Goal: Check status: Check status

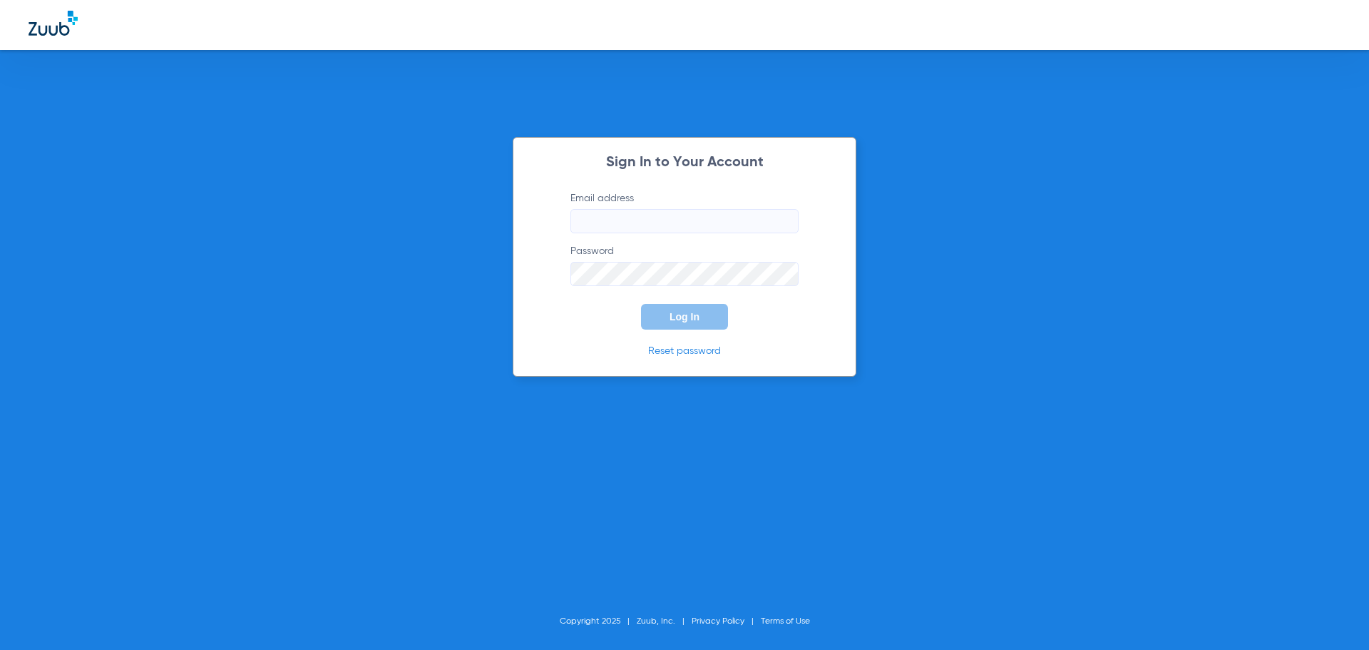
click at [652, 230] on input "Email address" at bounding box center [684, 221] width 228 height 24
type input "[EMAIL_ADDRESS][DOMAIN_NAME]"
click at [641, 304] on button "Log In" at bounding box center [684, 317] width 87 height 26
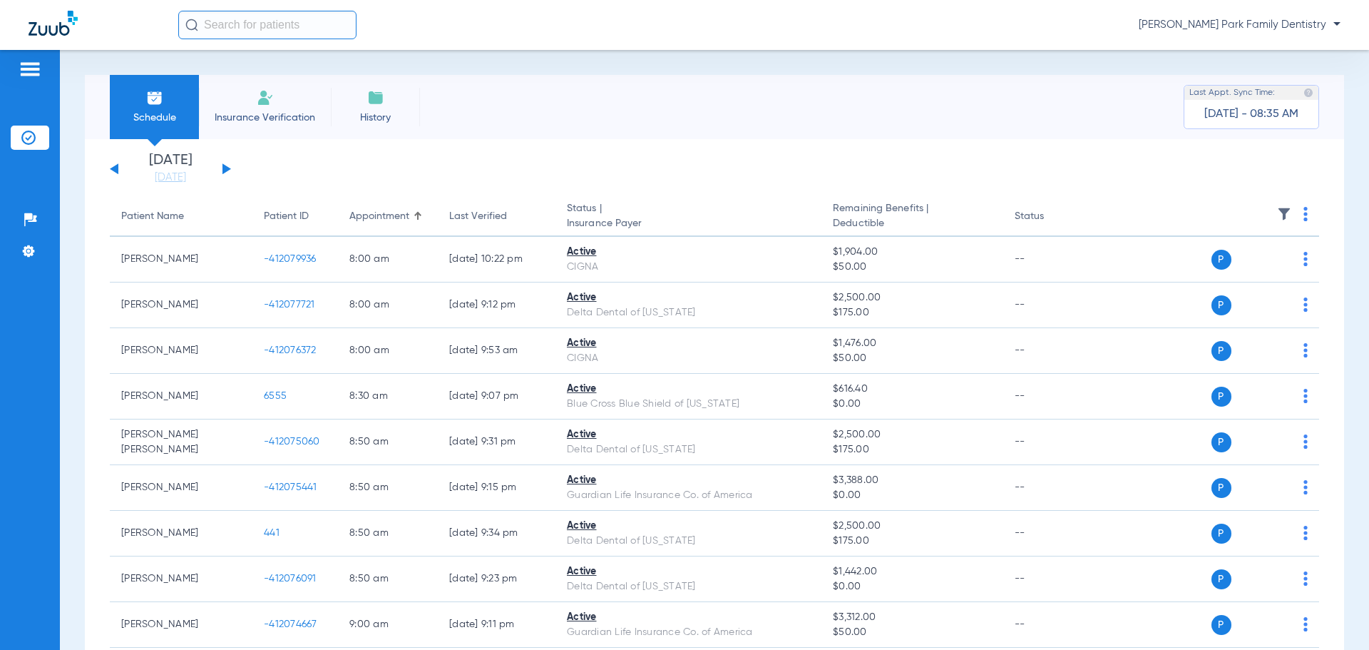
click at [223, 170] on button at bounding box center [226, 168] width 9 height 11
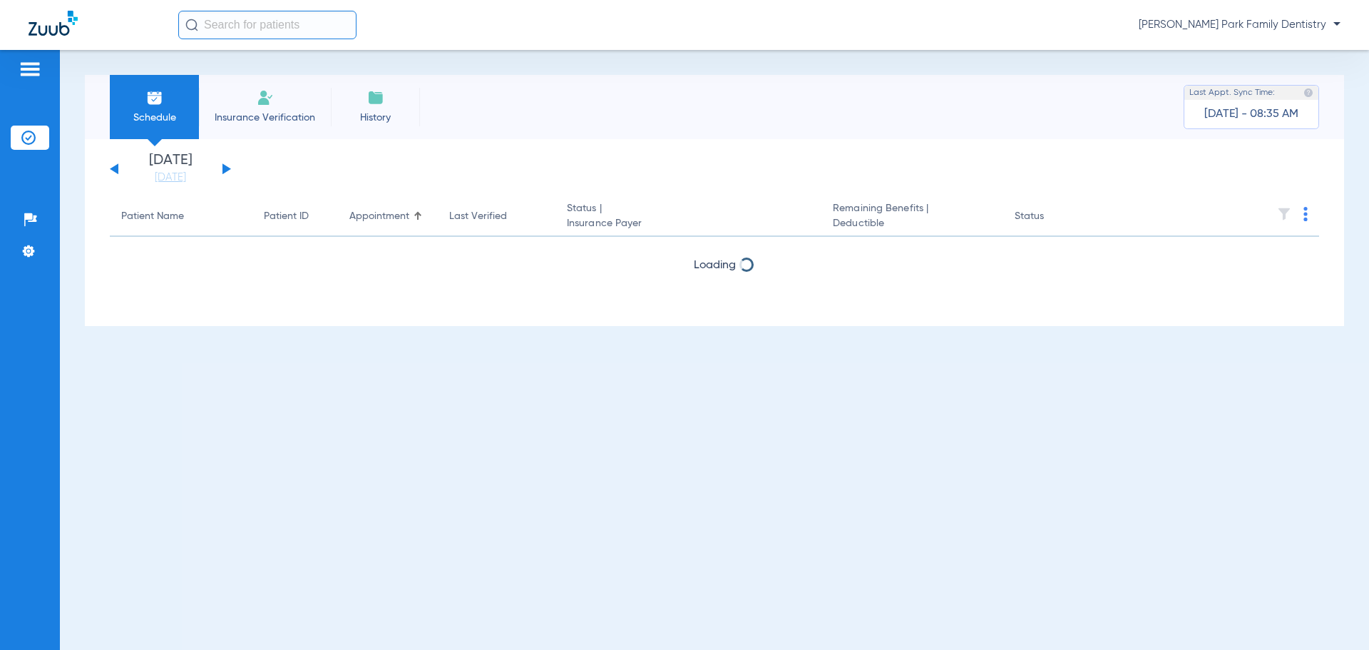
click at [223, 170] on button at bounding box center [226, 168] width 9 height 11
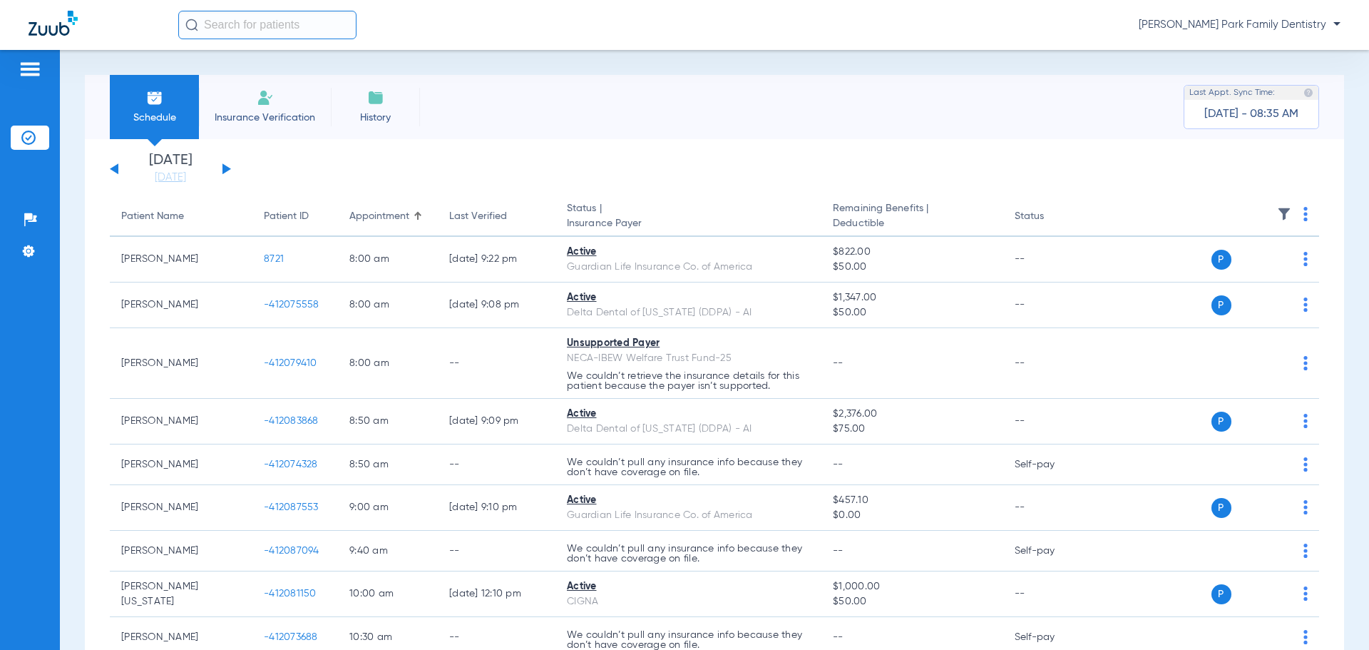
click at [1277, 213] on img at bounding box center [1284, 214] width 14 height 14
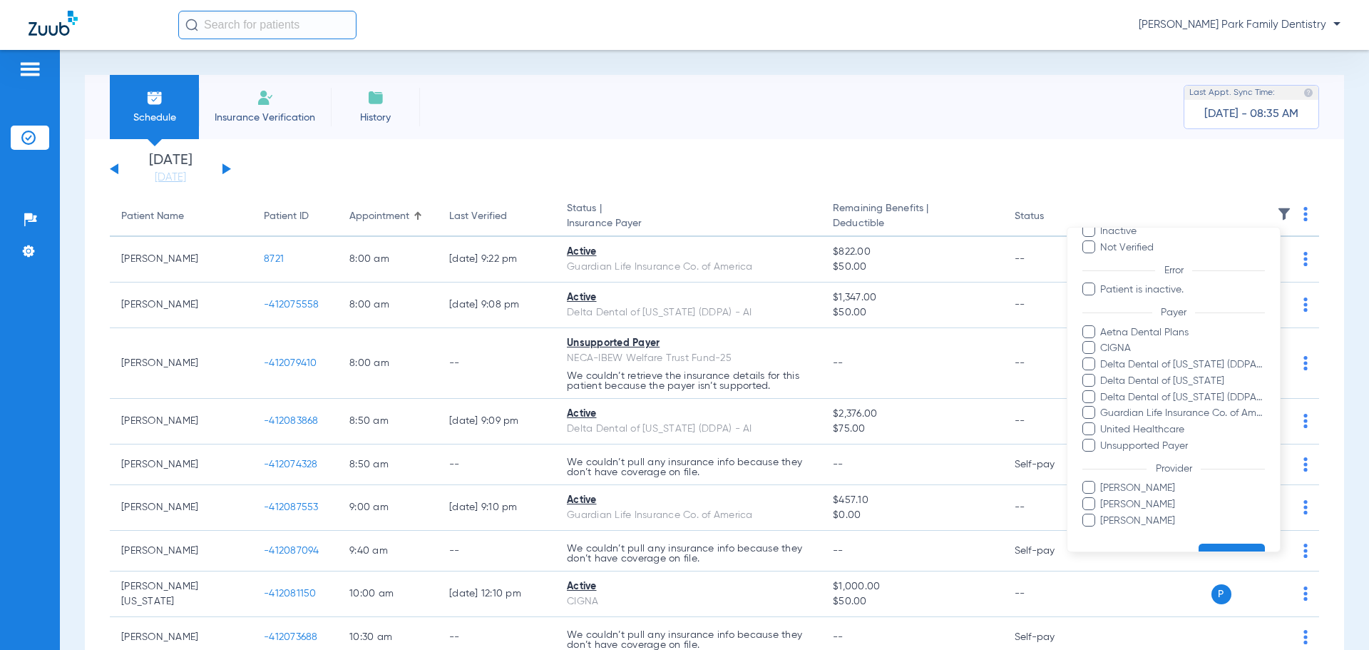
scroll to position [114, 0]
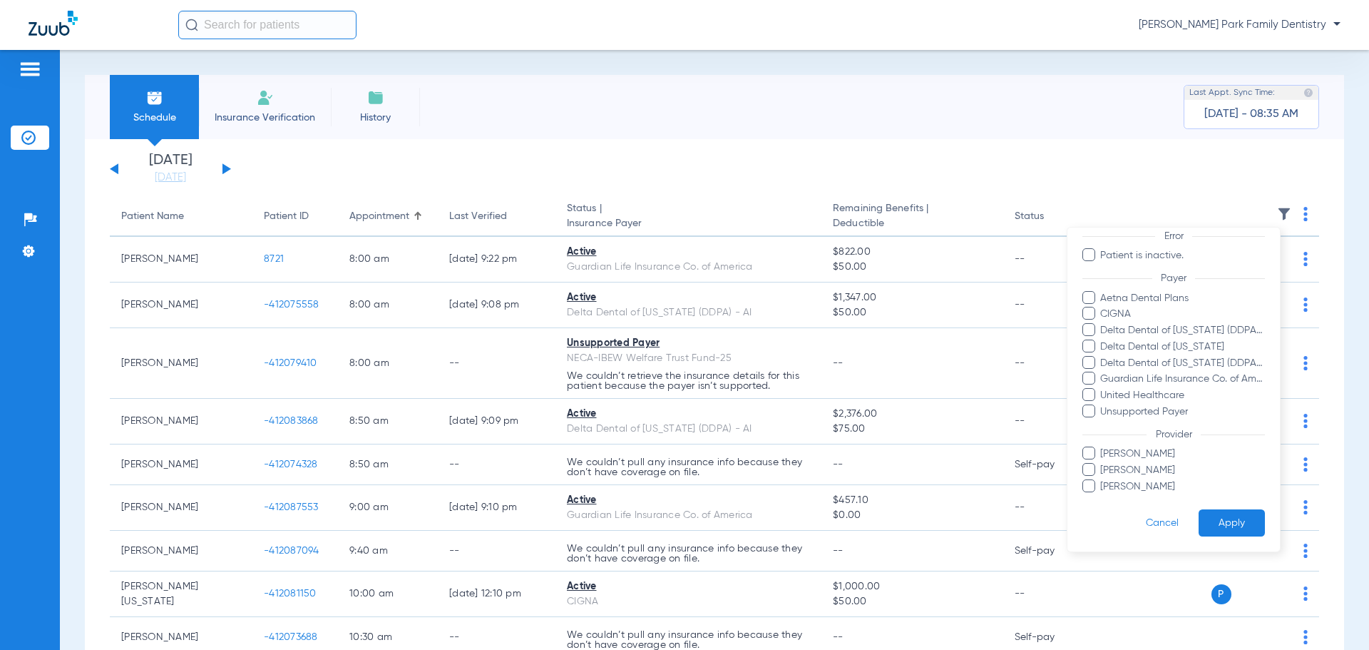
click at [1153, 488] on span "[PERSON_NAME]" at bounding box center [1182, 486] width 165 height 15
click at [1102, 496] on input "[PERSON_NAME]" at bounding box center [1102, 496] width 0 height 0
click at [1208, 514] on button "Apply" at bounding box center [1232, 523] width 66 height 28
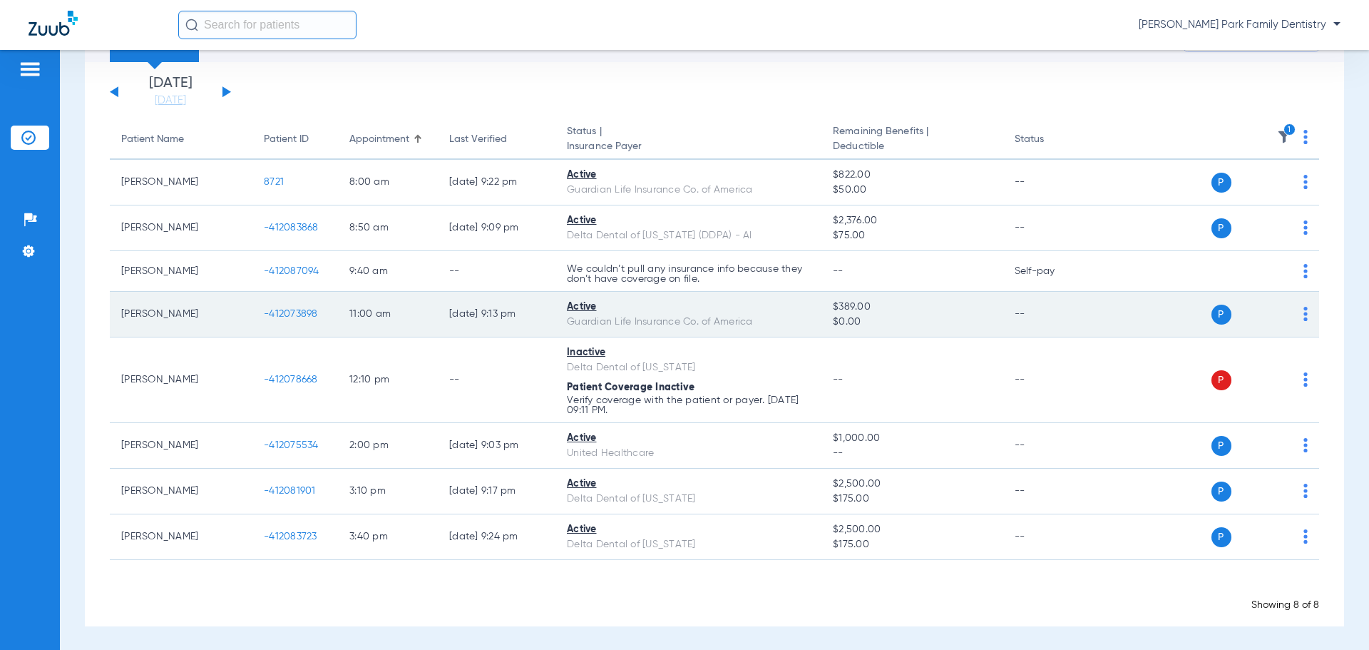
scroll to position [78, 0]
click at [288, 313] on span "-412073898" at bounding box center [291, 312] width 54 height 10
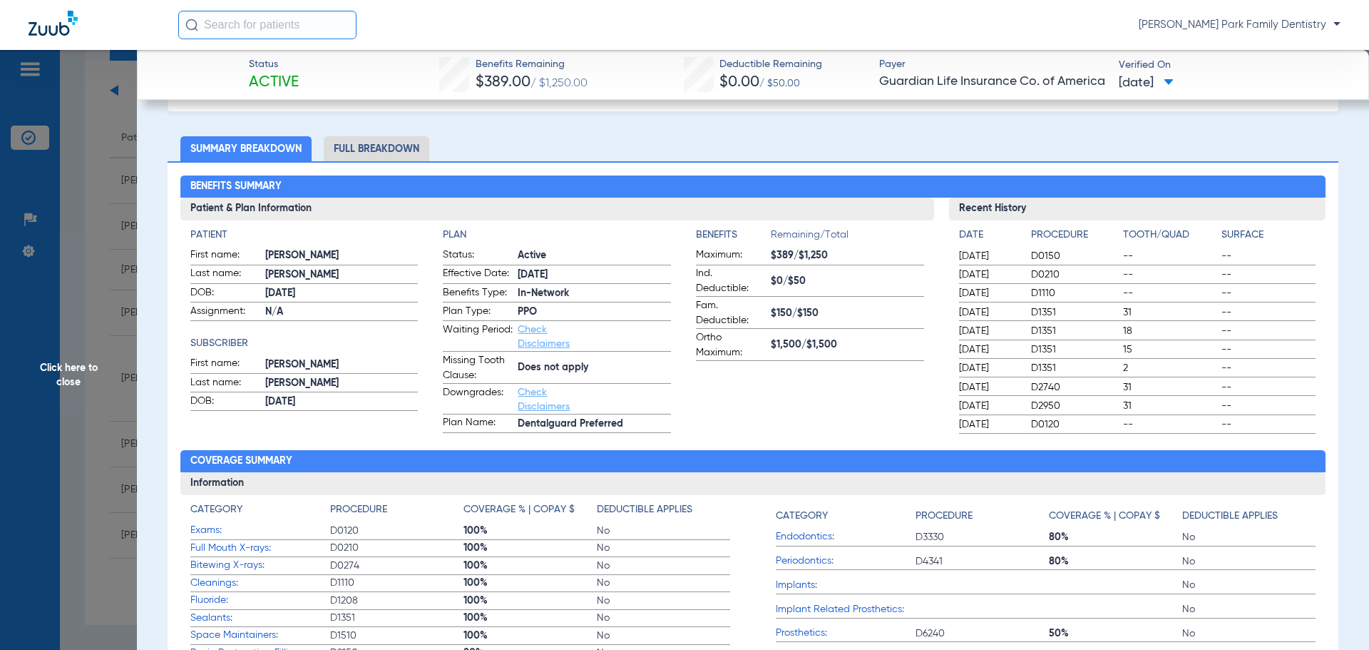
scroll to position [0, 0]
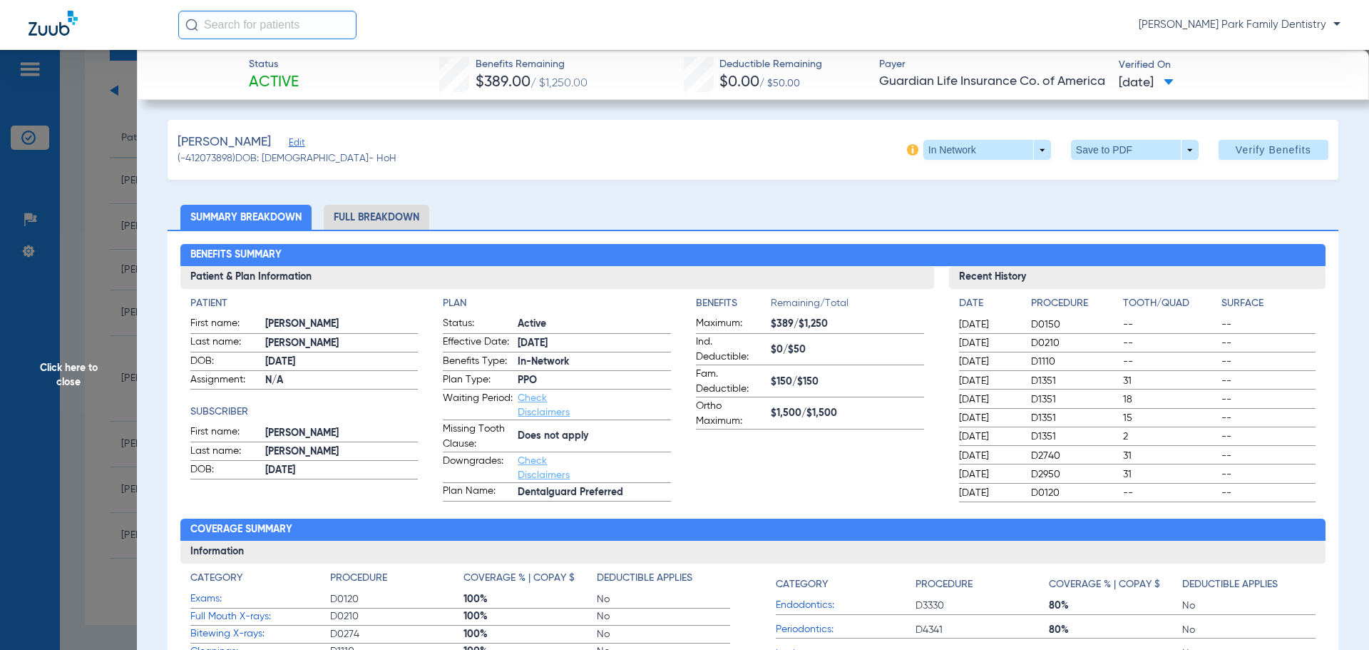
click at [71, 375] on span "Click here to close" at bounding box center [68, 375] width 137 height 650
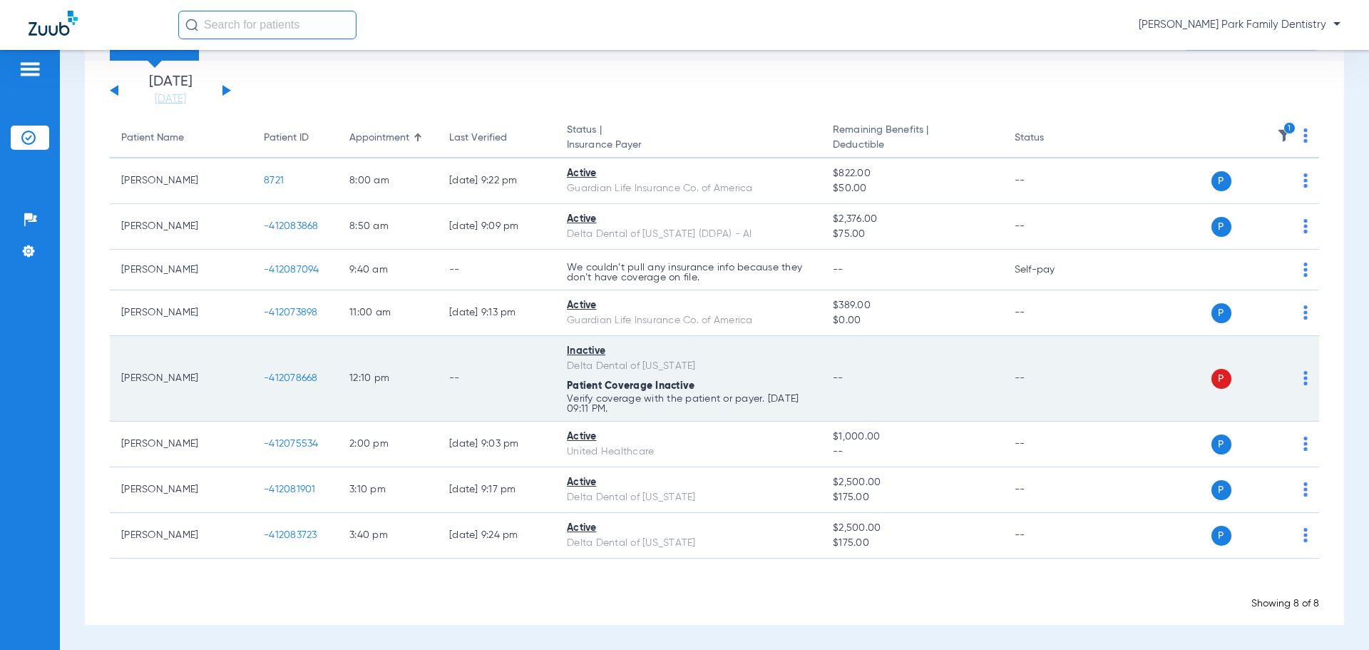
click at [289, 377] on span "-412078668" at bounding box center [291, 378] width 54 height 10
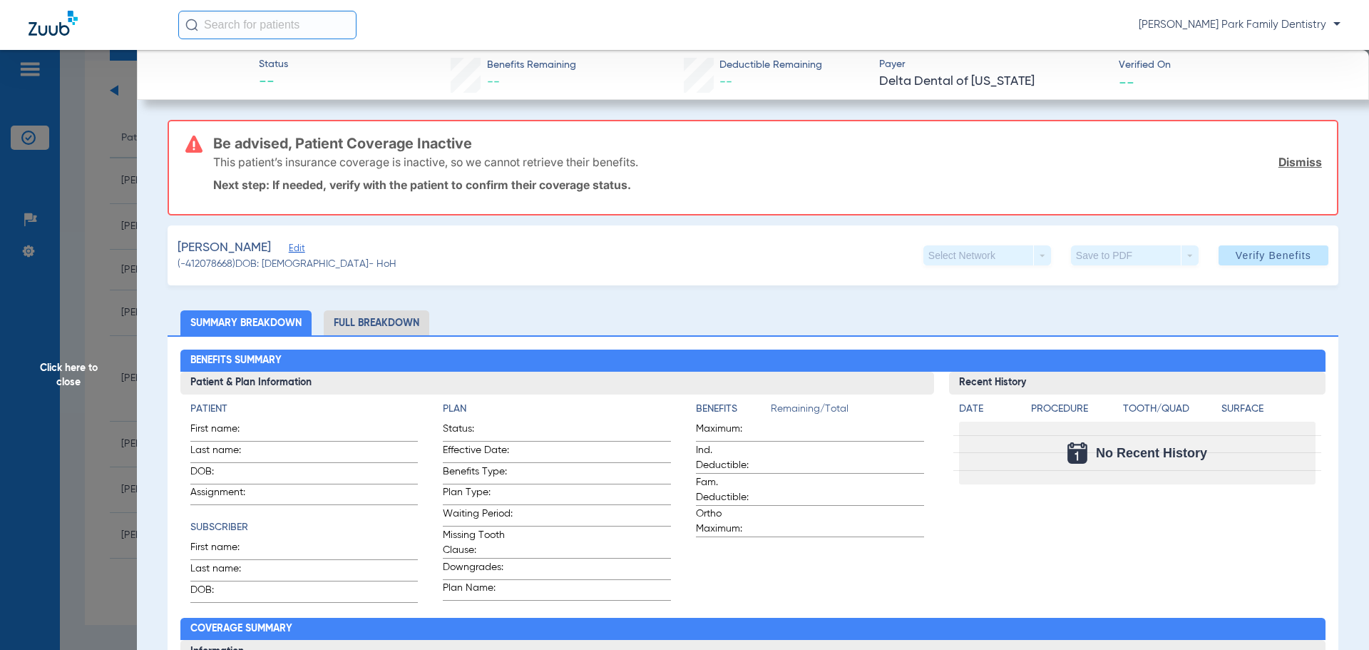
click at [74, 369] on span "Click here to close" at bounding box center [68, 375] width 137 height 650
